Goal: Use online tool/utility: Utilize a website feature to perform a specific function

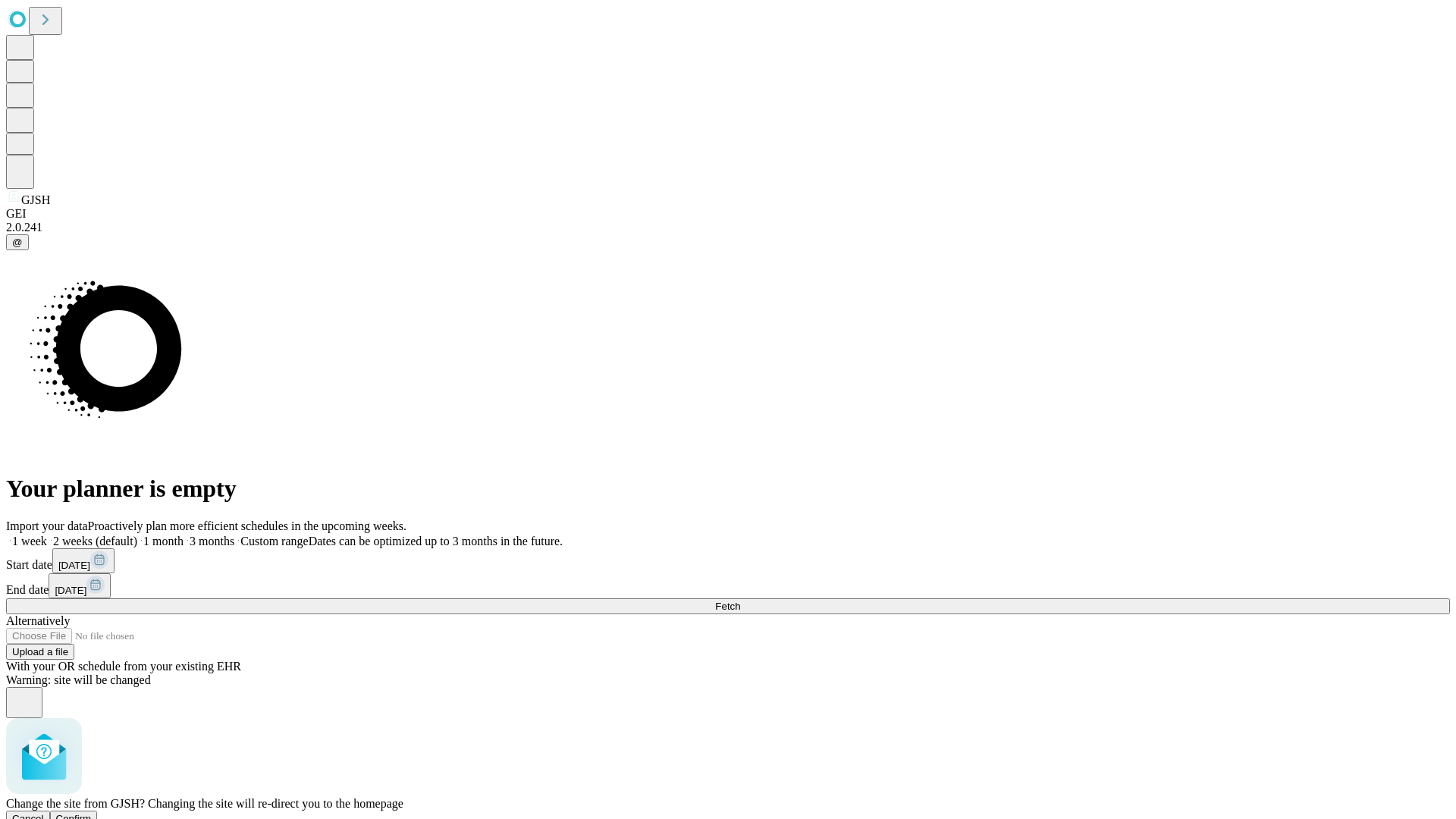
click at [92, 813] on span "Confirm" at bounding box center [73, 818] width 35 height 11
click at [137, 535] on label "2 weeks (default)" at bounding box center [92, 541] width 90 height 13
click at [740, 601] on span "Fetch" at bounding box center [727, 606] width 25 height 11
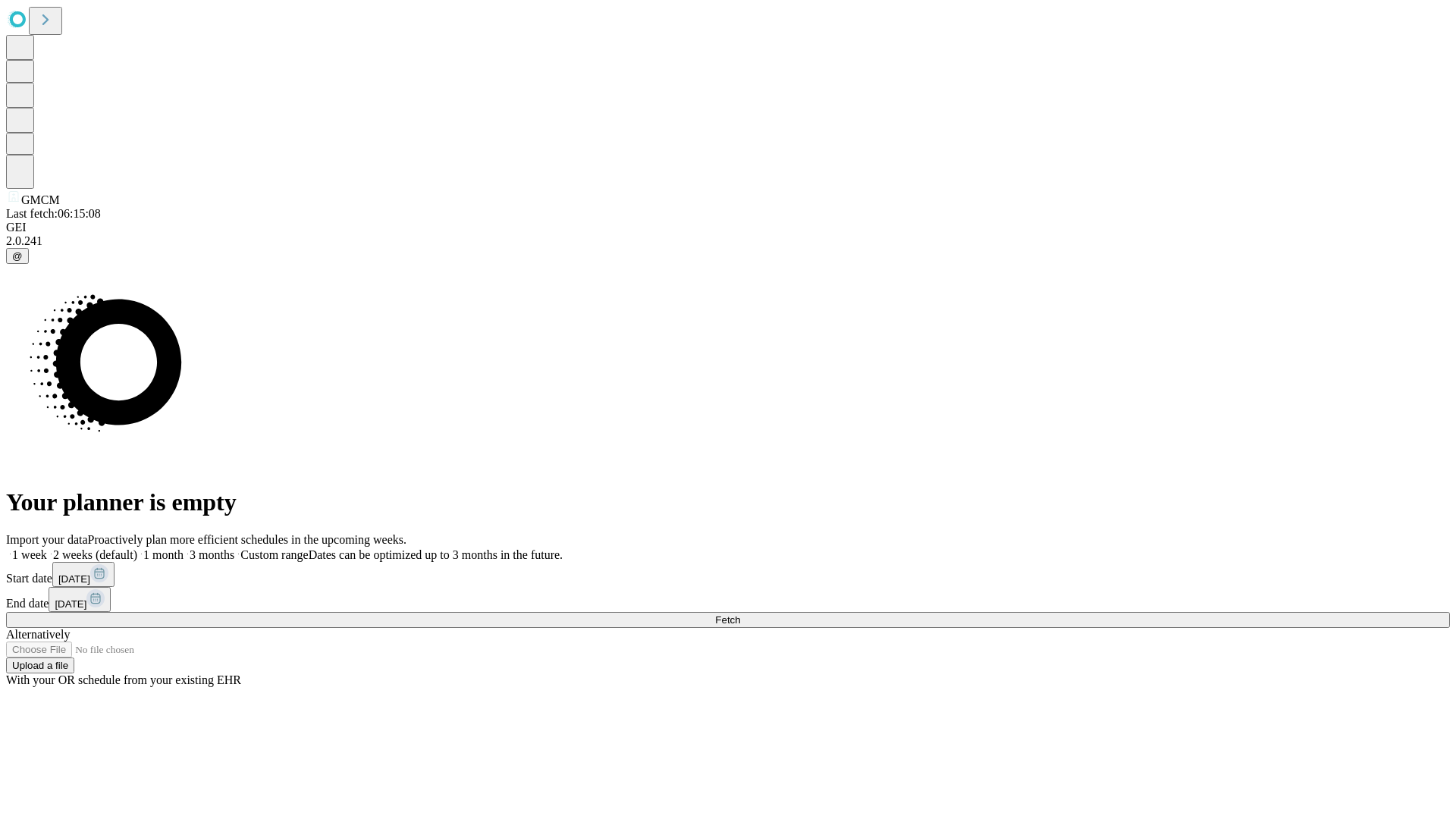
click at [137, 548] on label "2 weeks (default)" at bounding box center [92, 554] width 90 height 13
click at [740, 614] on span "Fetch" at bounding box center [727, 620] width 25 height 11
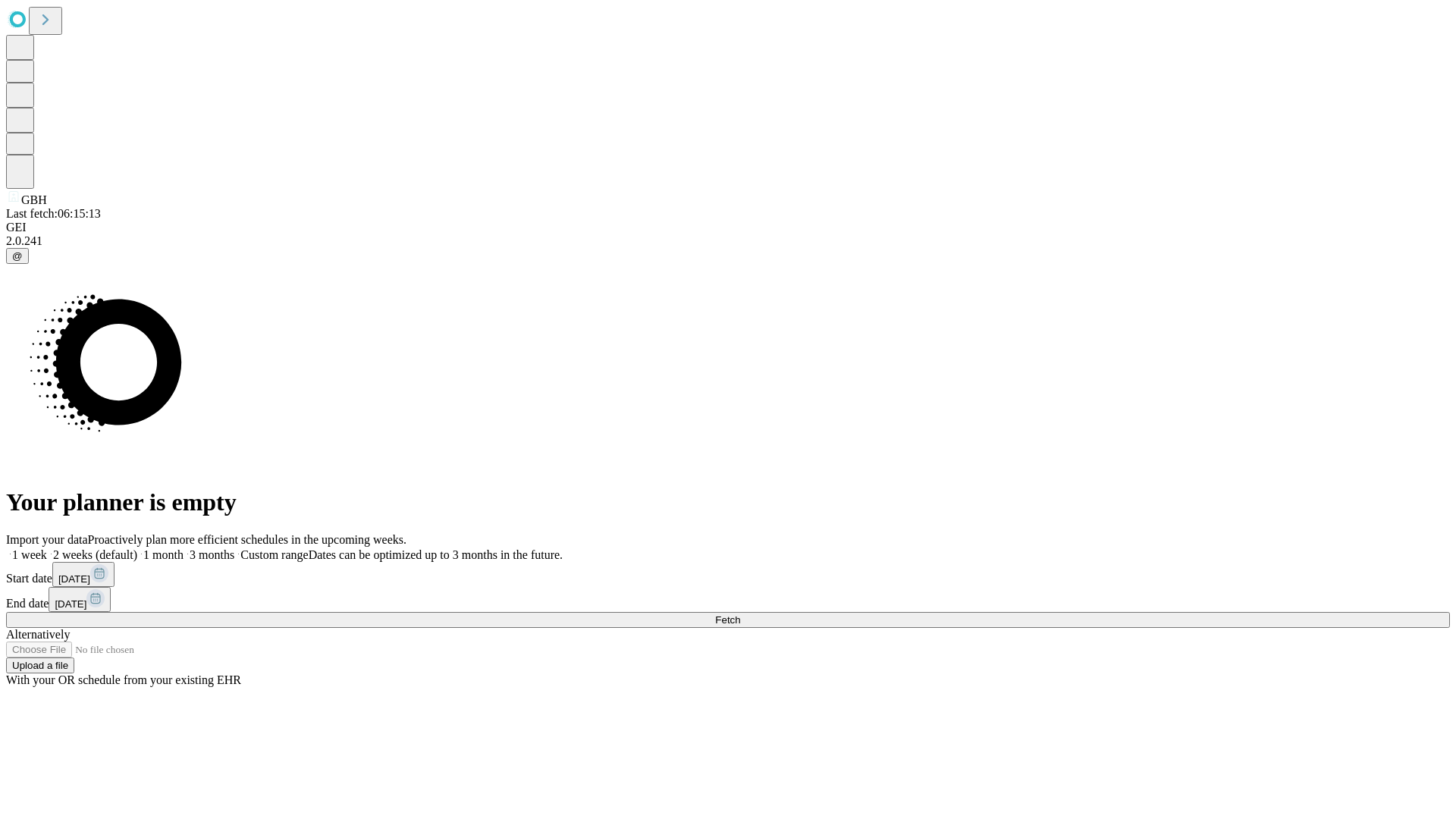
click at [137, 548] on label "2 weeks (default)" at bounding box center [92, 554] width 90 height 13
click at [740, 614] on span "Fetch" at bounding box center [727, 620] width 25 height 11
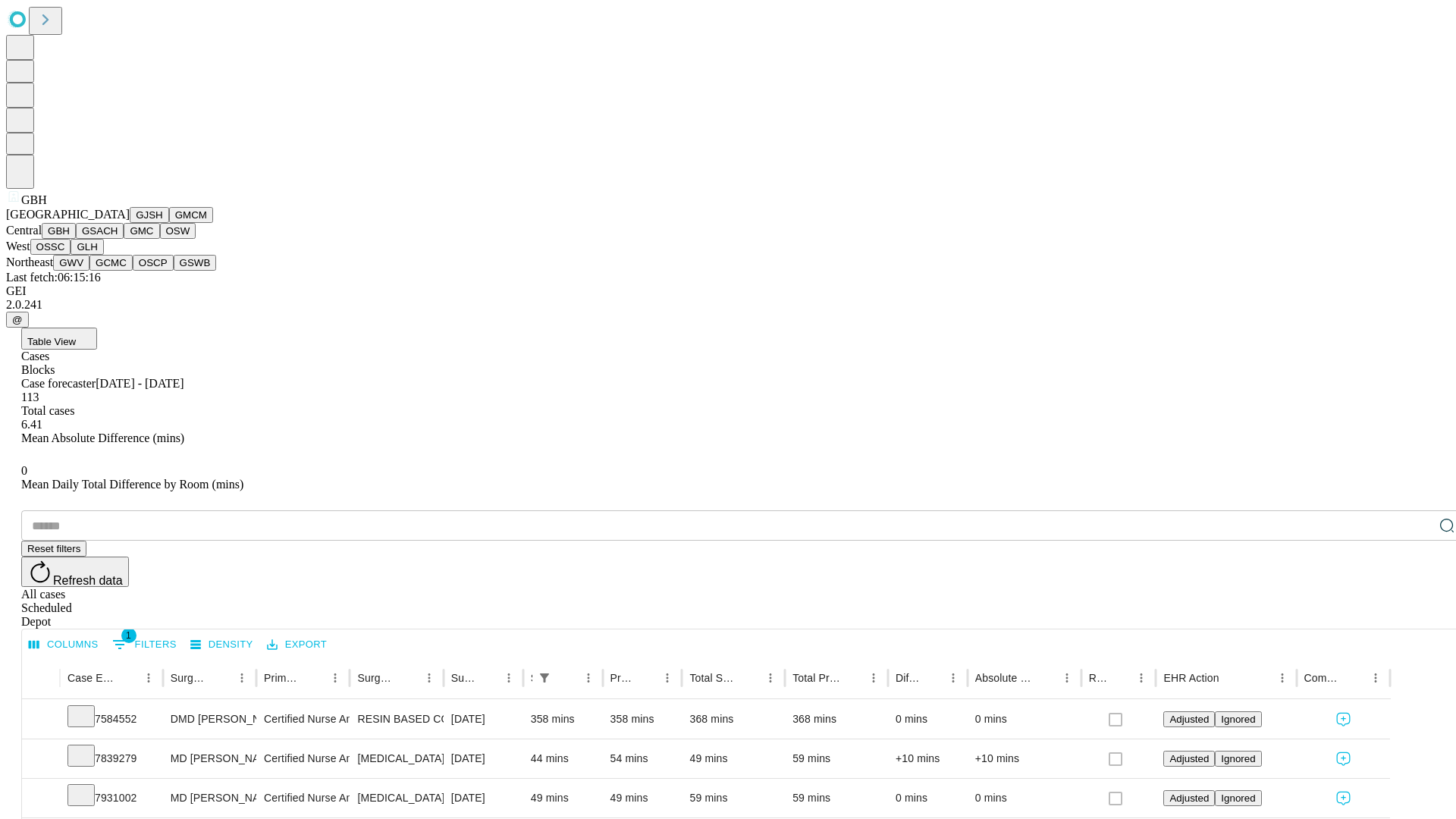
click at [118, 239] on button "GSACH" at bounding box center [100, 230] width 48 height 16
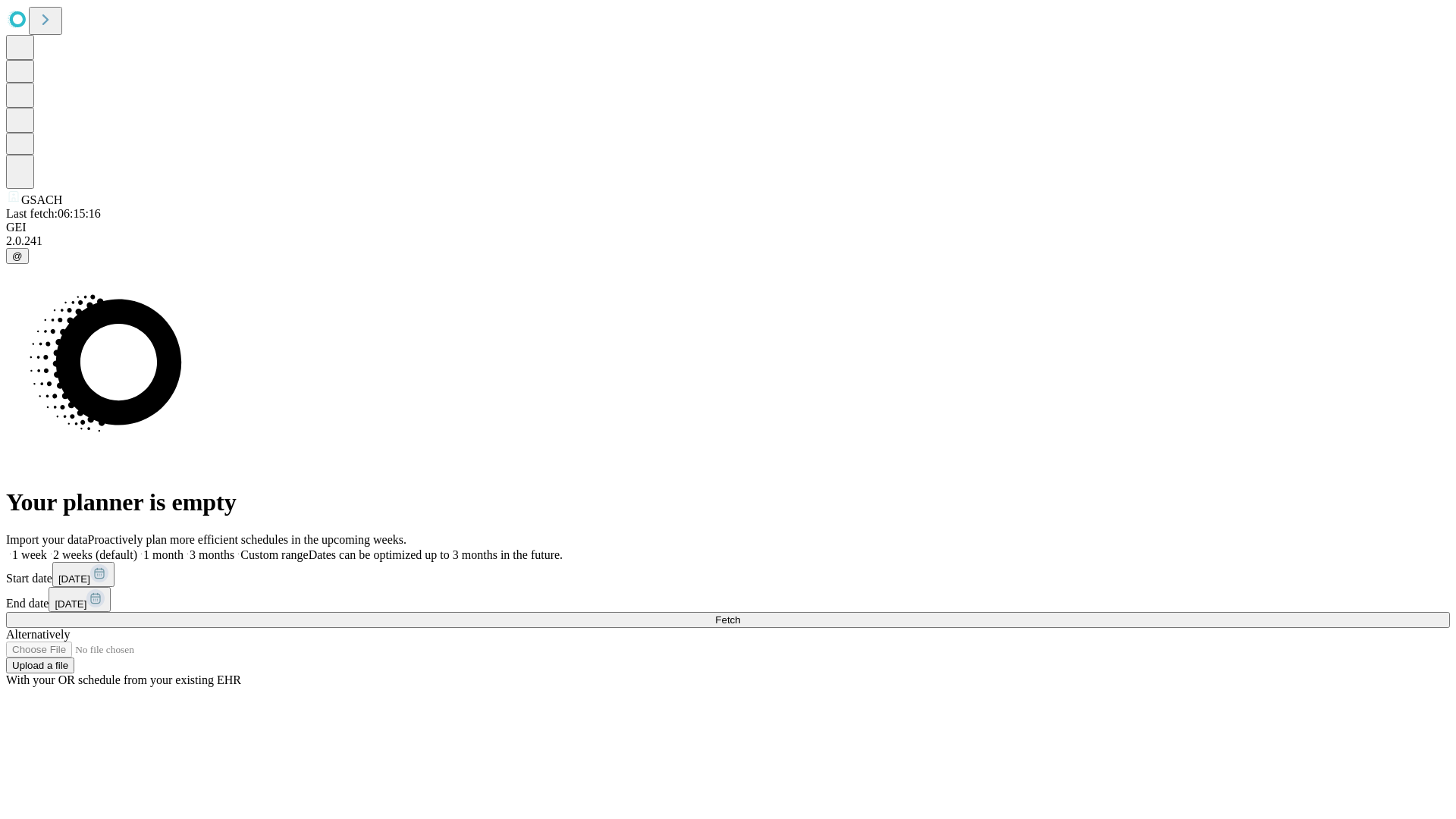
click at [137, 548] on label "2 weeks (default)" at bounding box center [92, 554] width 90 height 13
click at [740, 614] on span "Fetch" at bounding box center [727, 620] width 25 height 11
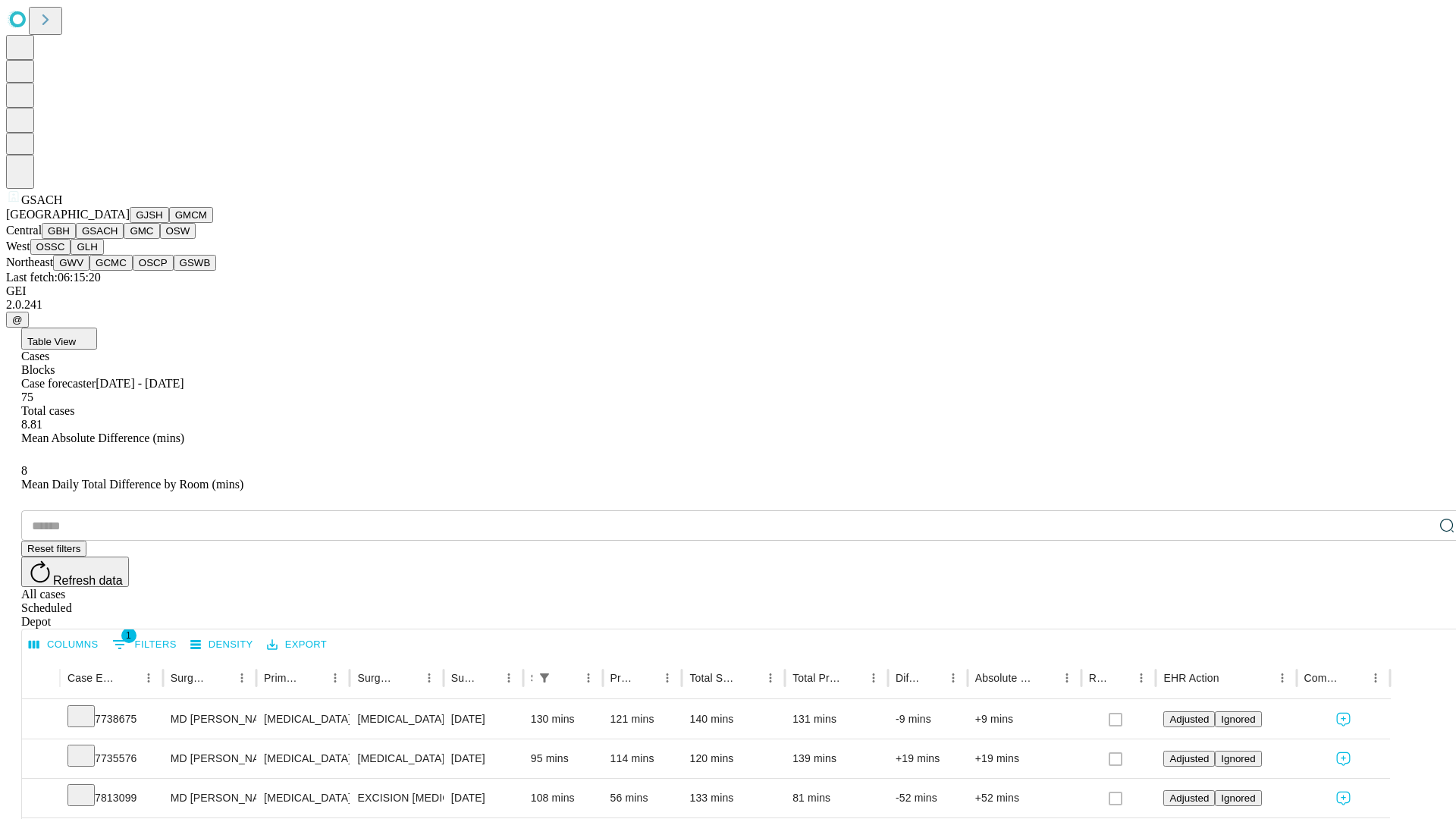
click at [124, 239] on button "GMC" at bounding box center [141, 230] width 35 height 16
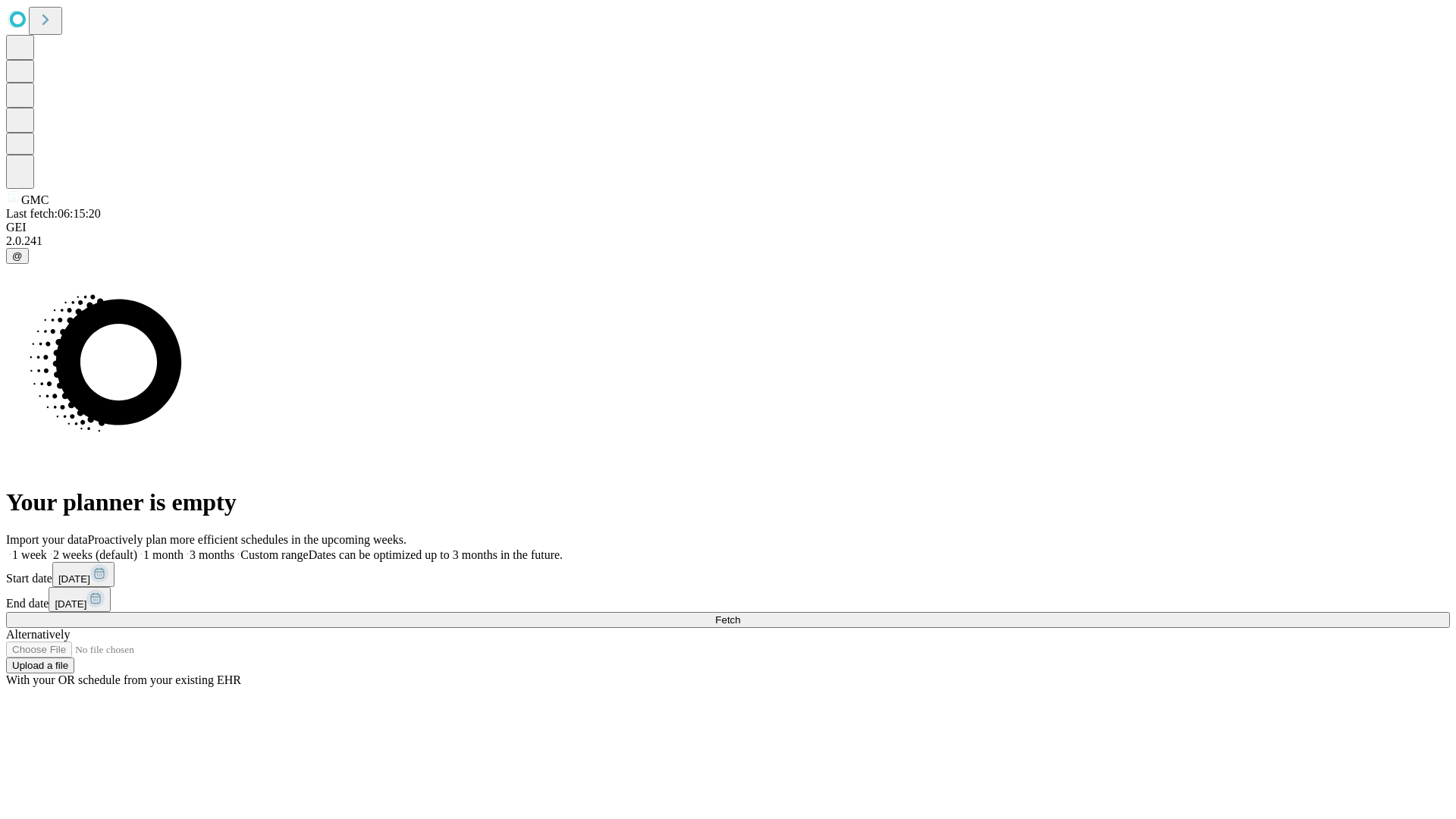
click at [137, 548] on label "2 weeks (default)" at bounding box center [92, 554] width 90 height 13
click at [740, 614] on span "Fetch" at bounding box center [727, 620] width 25 height 11
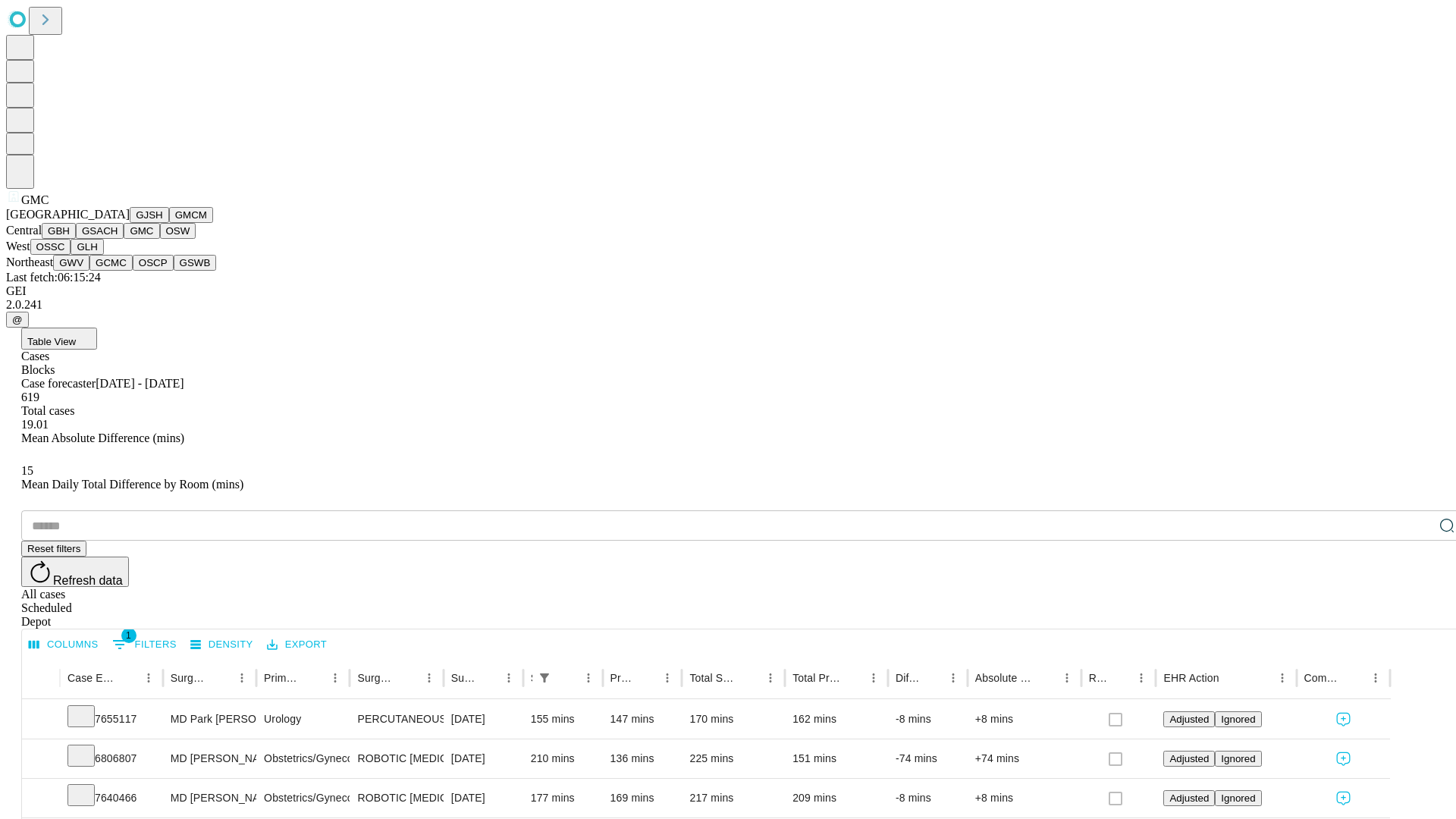
click at [160, 239] on button "OSW" at bounding box center [178, 230] width 36 height 16
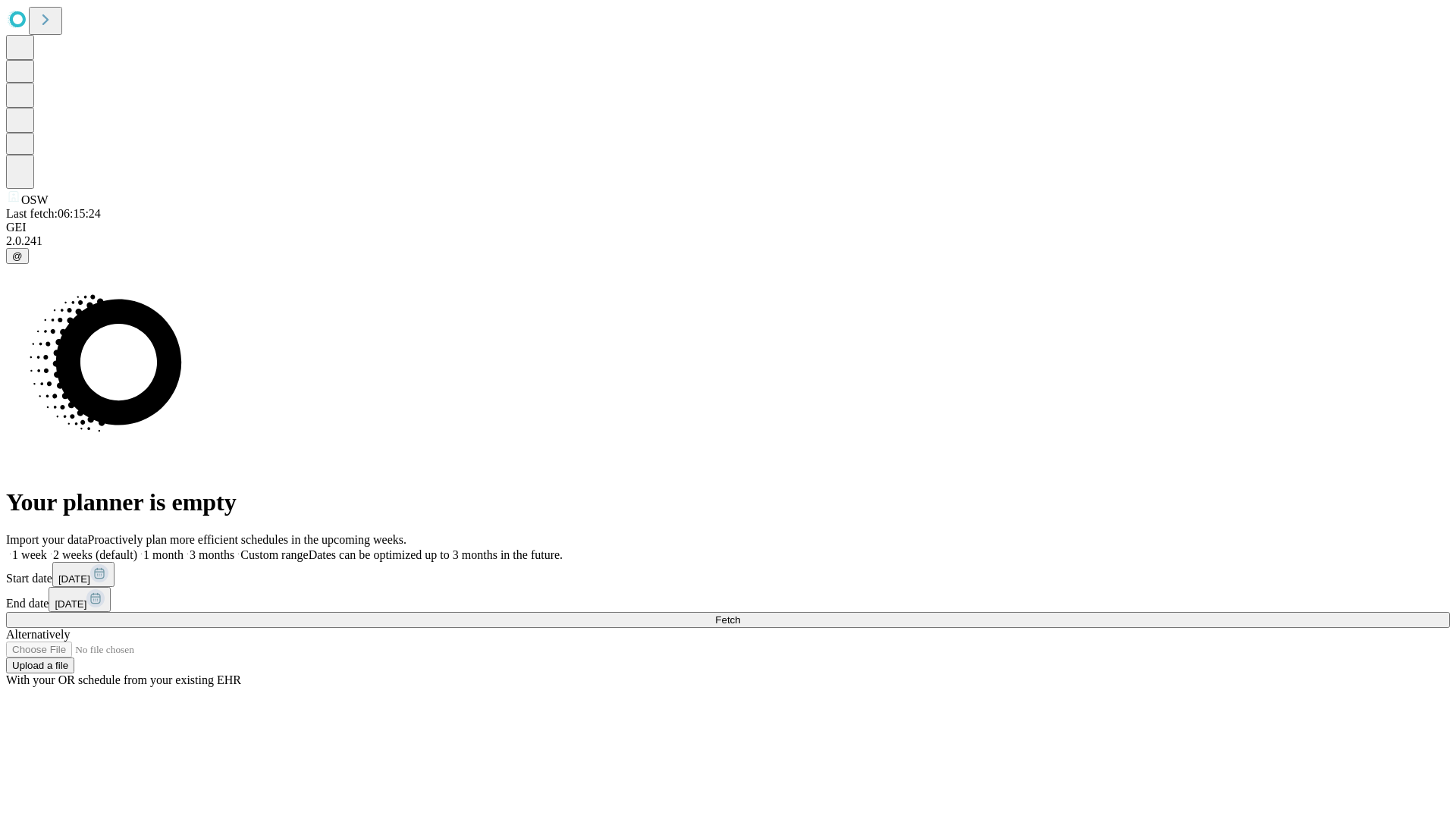
click at [137, 548] on label "2 weeks (default)" at bounding box center [92, 554] width 90 height 13
click at [740, 614] on span "Fetch" at bounding box center [727, 620] width 25 height 11
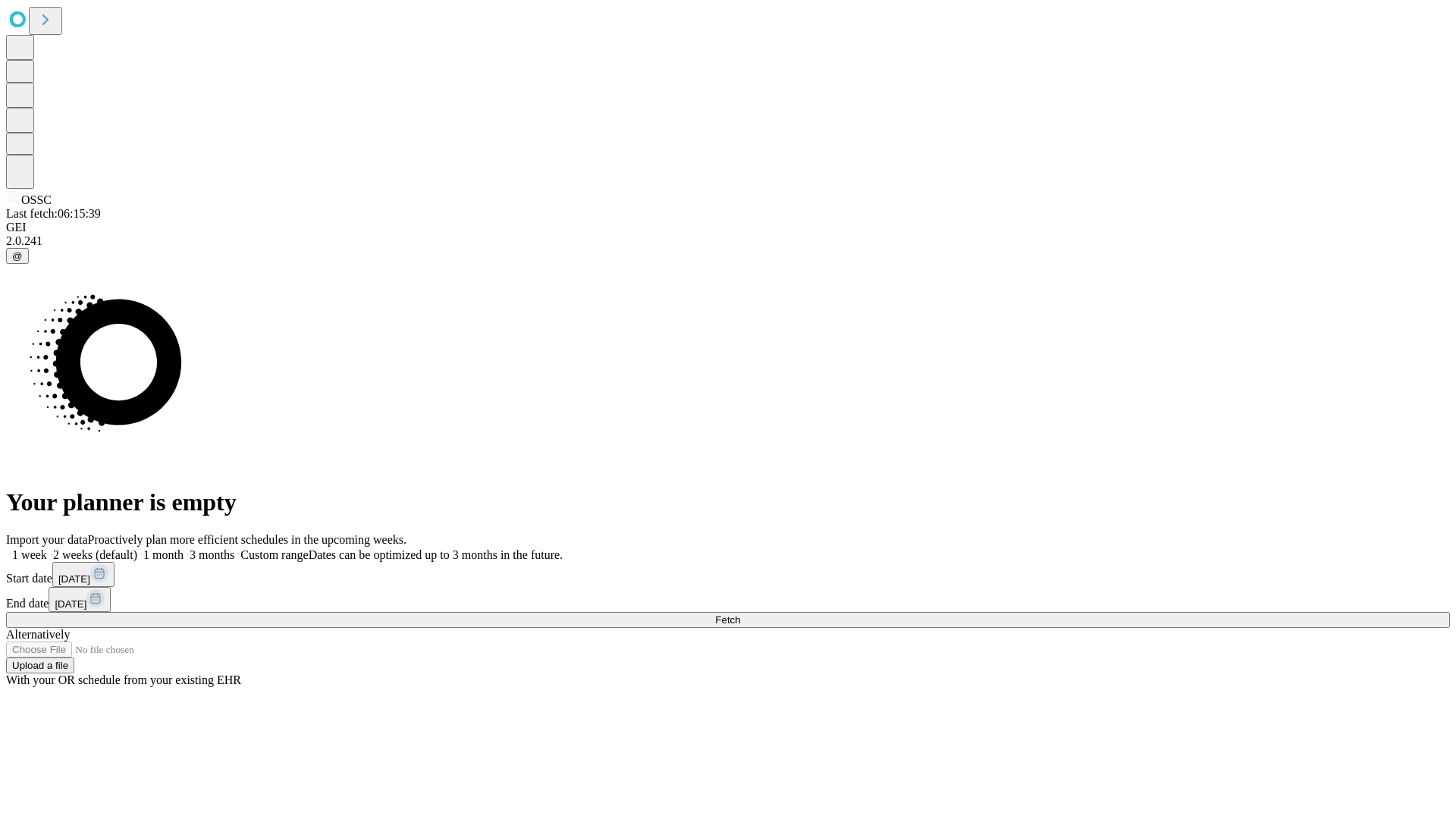
click at [137, 548] on label "2 weeks (default)" at bounding box center [92, 554] width 90 height 13
click at [740, 614] on span "Fetch" at bounding box center [727, 620] width 25 height 11
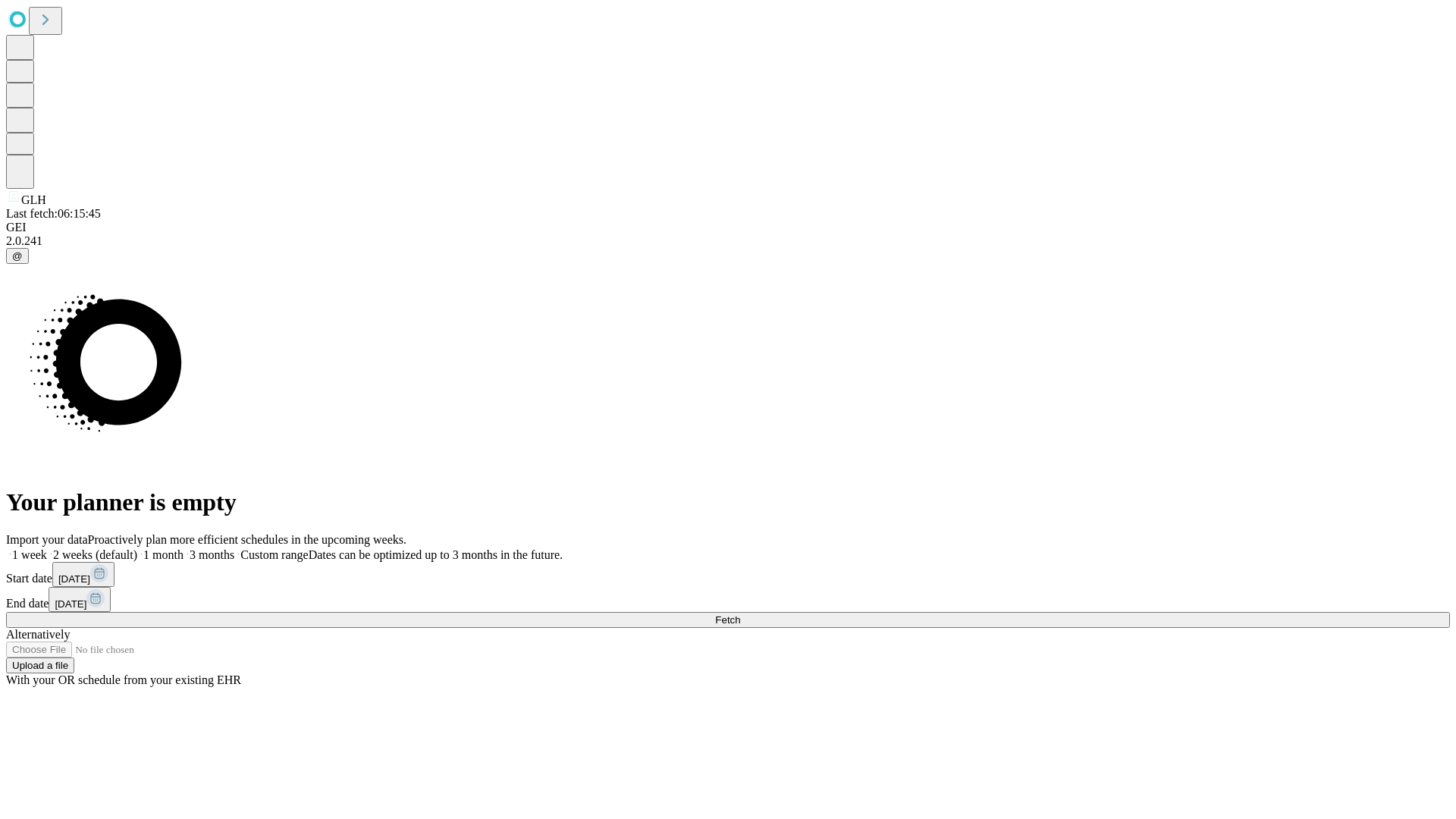
click at [137, 548] on label "2 weeks (default)" at bounding box center [92, 554] width 90 height 13
click at [740, 614] on span "Fetch" at bounding box center [727, 620] width 25 height 11
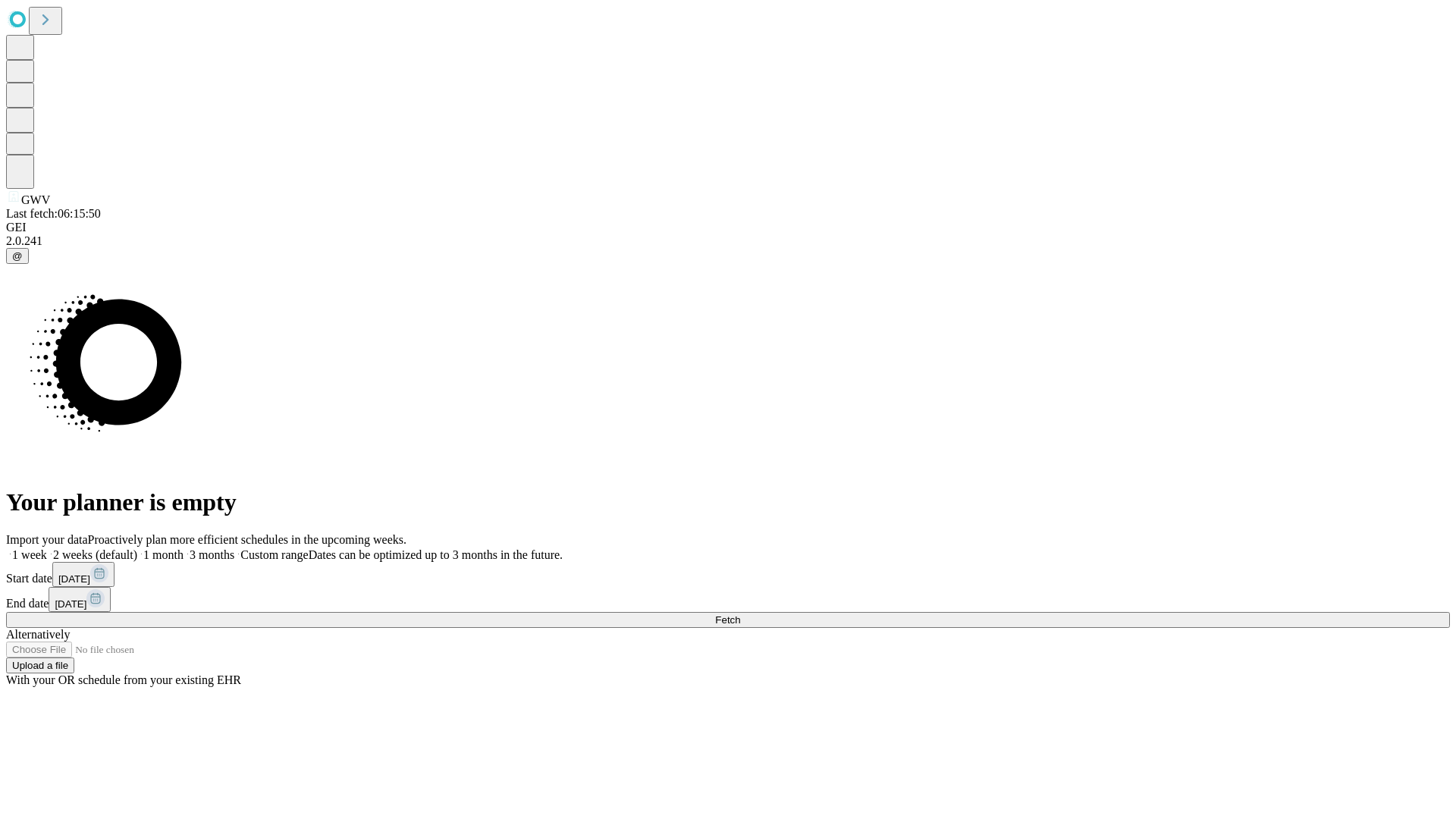
click at [137, 548] on label "2 weeks (default)" at bounding box center [92, 554] width 90 height 13
click at [740, 614] on span "Fetch" at bounding box center [727, 620] width 25 height 11
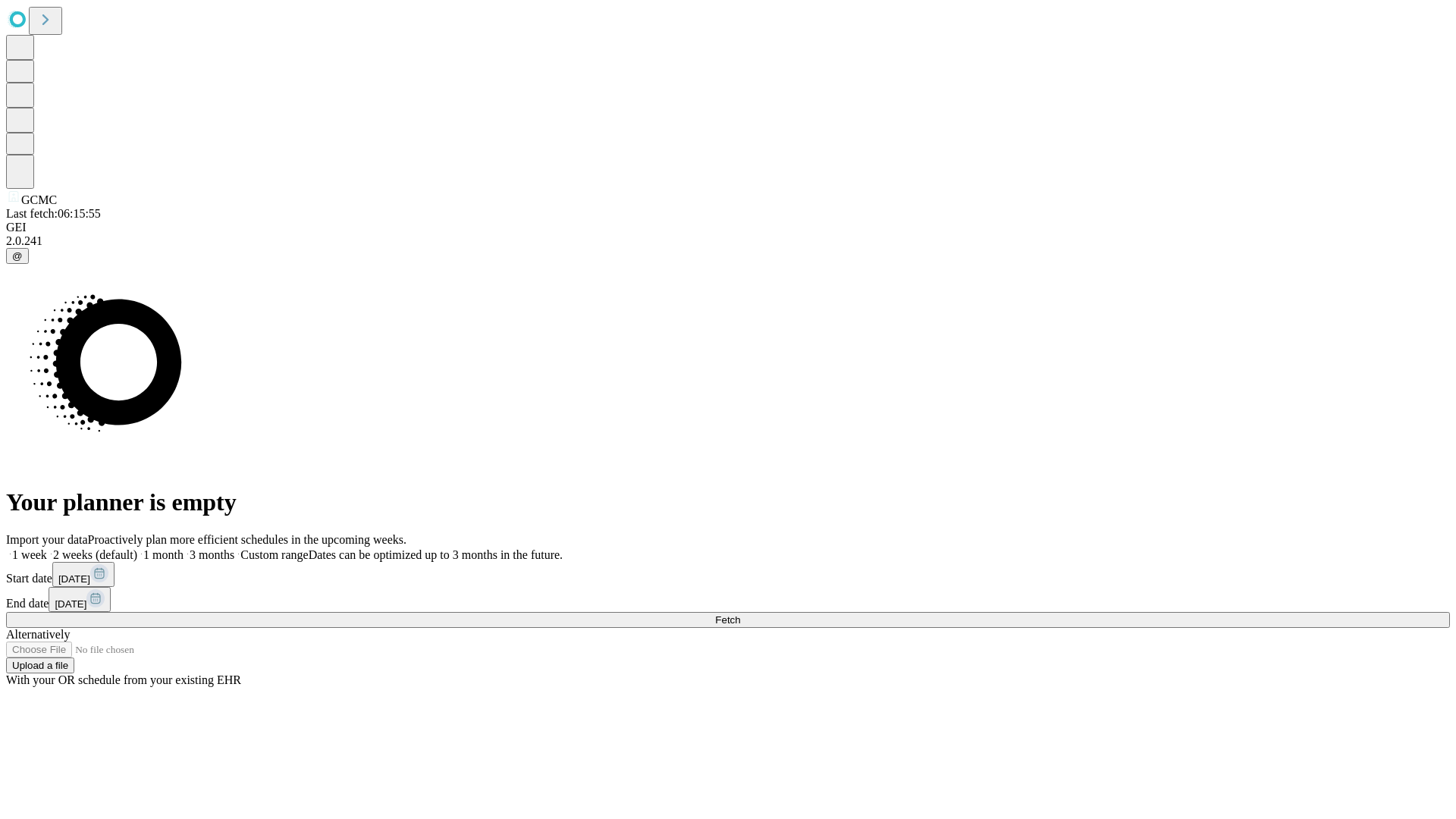
click at [137, 548] on label "2 weeks (default)" at bounding box center [92, 554] width 90 height 13
click at [740, 614] on span "Fetch" at bounding box center [727, 620] width 25 height 11
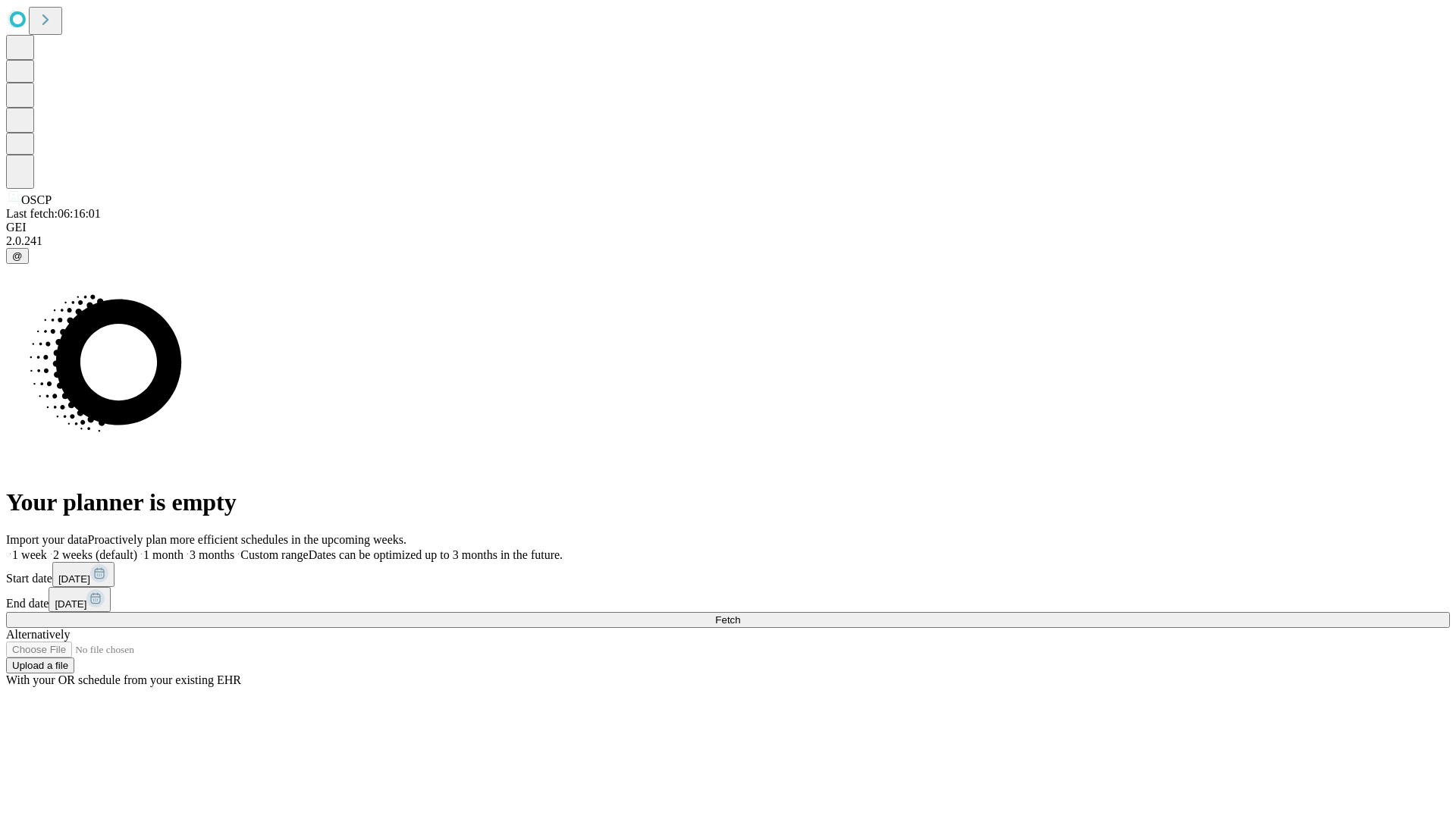
click at [137, 548] on label "2 weeks (default)" at bounding box center [92, 554] width 90 height 13
click at [740, 614] on span "Fetch" at bounding box center [727, 620] width 25 height 11
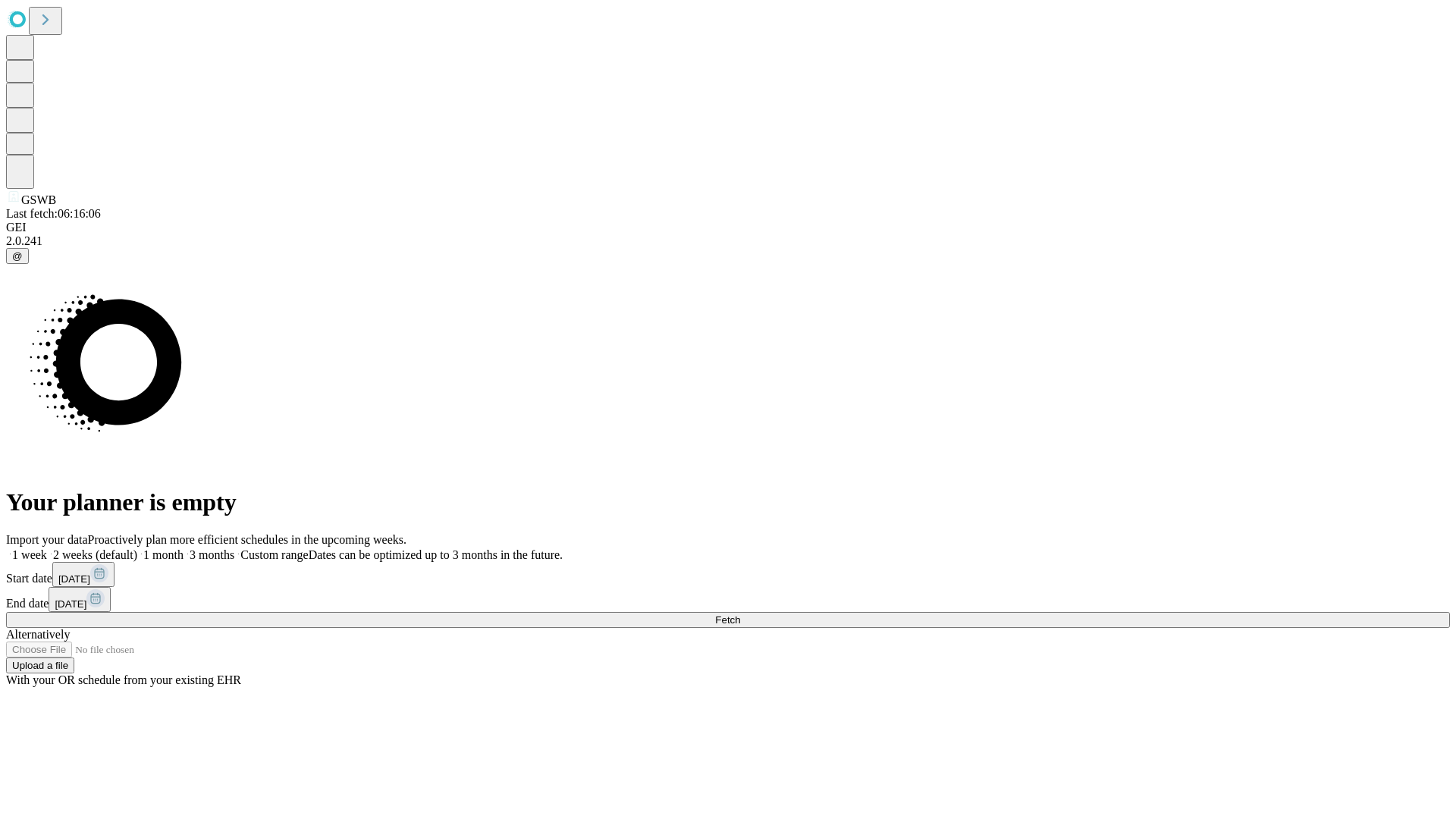
click at [137, 548] on label "2 weeks (default)" at bounding box center [92, 554] width 90 height 13
click at [740, 614] on span "Fetch" at bounding box center [727, 620] width 25 height 11
